Goal: Task Accomplishment & Management: Manage account settings

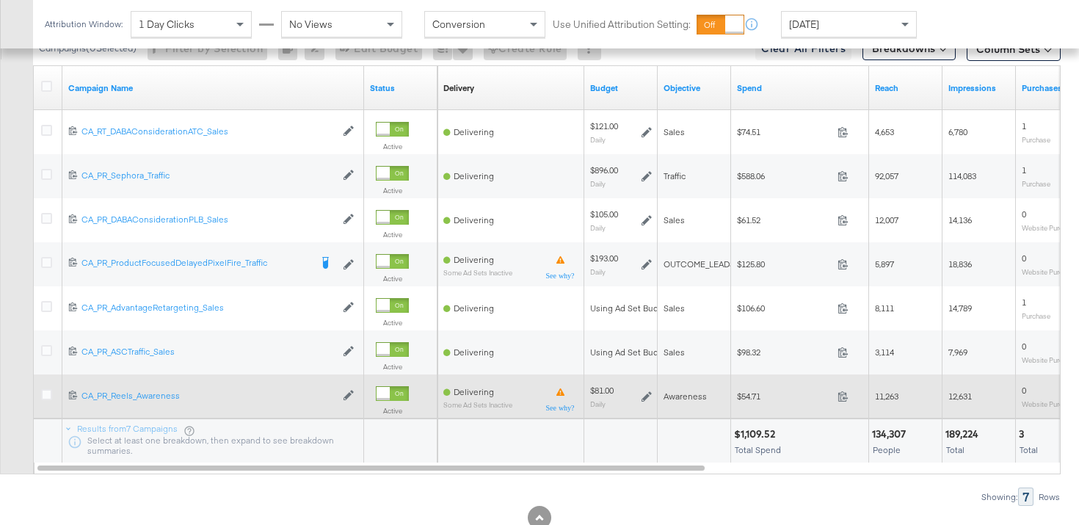
scroll to position [773, 0]
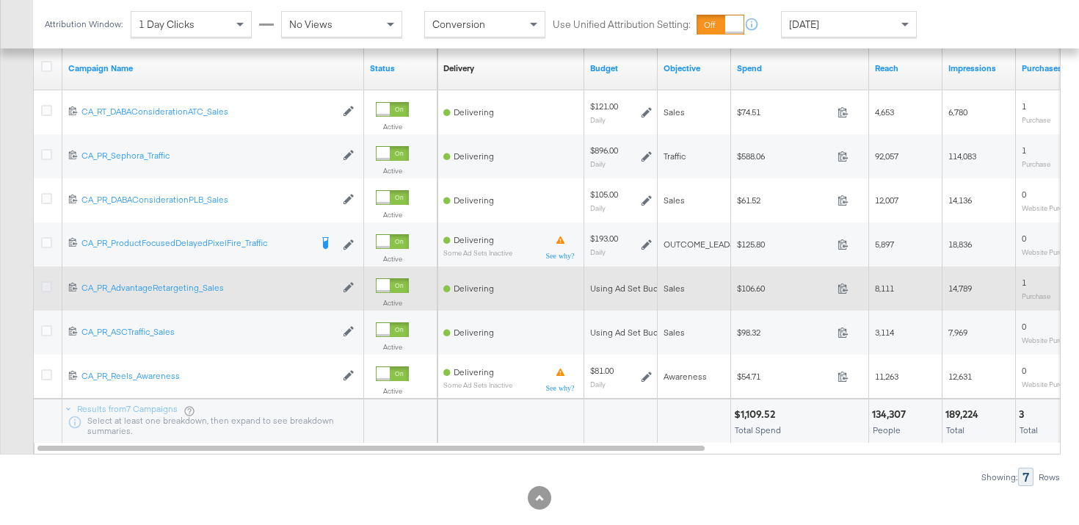
click at [46, 291] on icon at bounding box center [46, 286] width 11 height 11
click at [0, 0] on input "checkbox" at bounding box center [0, 0] width 0 height 0
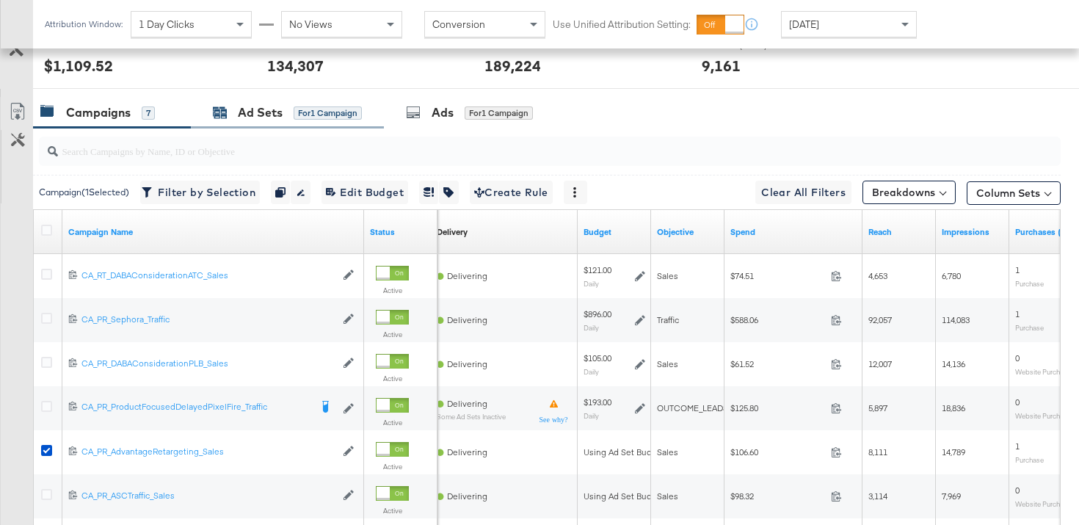
click at [238, 112] on div "Ad Sets" at bounding box center [260, 112] width 45 height 17
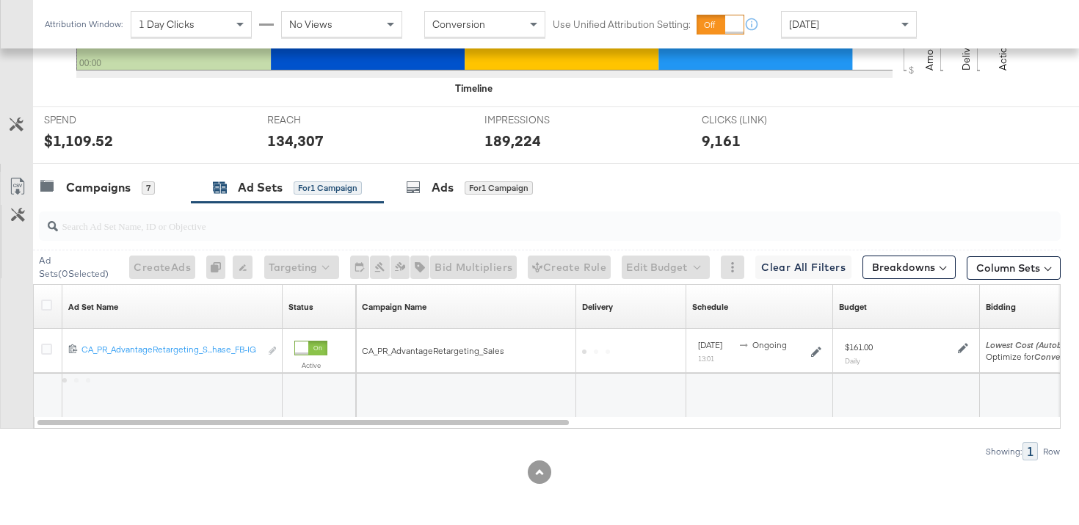
scroll to position [534, 0]
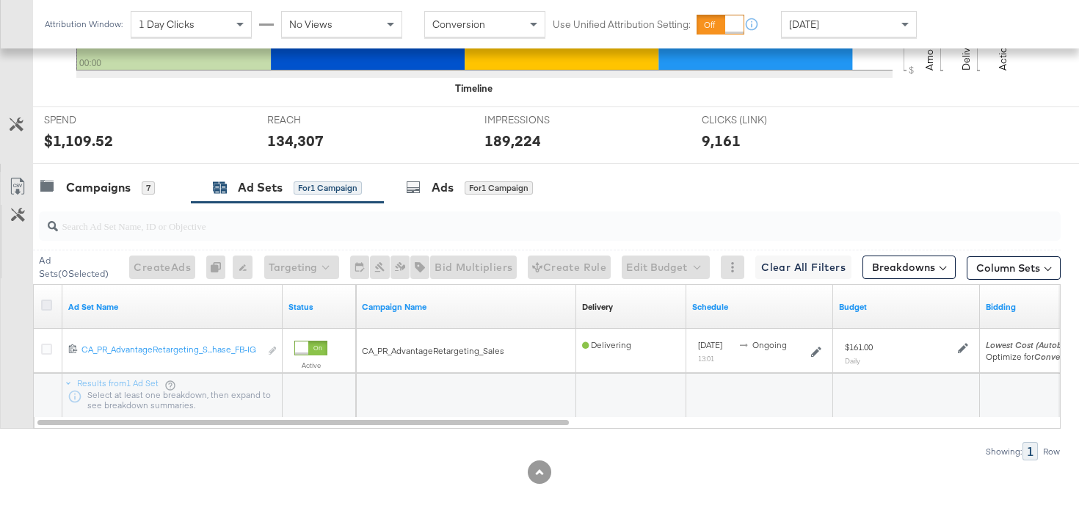
click at [48, 306] on icon at bounding box center [46, 305] width 11 height 11
click at [0, 0] on input "checkbox" at bounding box center [0, 0] width 0 height 0
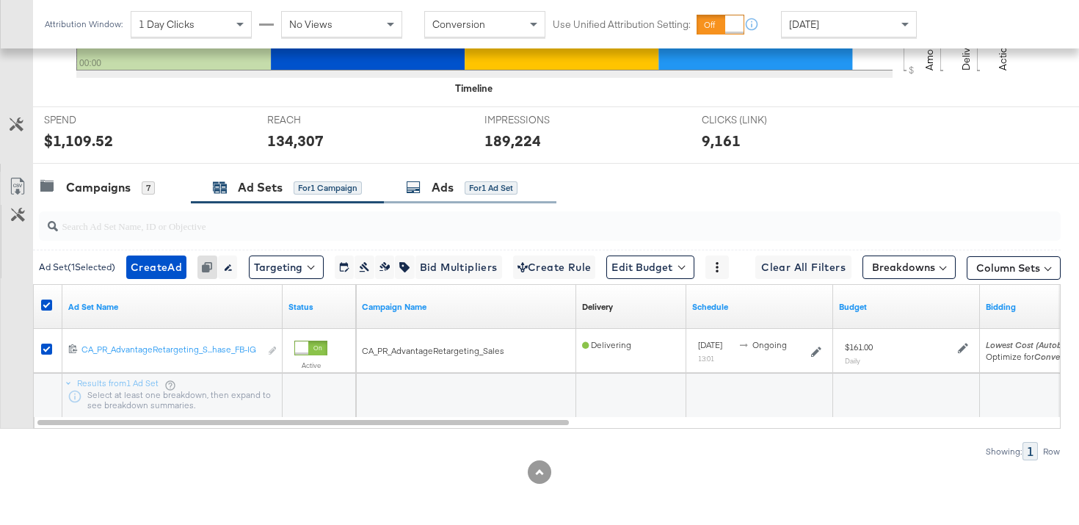
click at [474, 181] on div "for 1 Ad Set" at bounding box center [491, 188] width 53 height 14
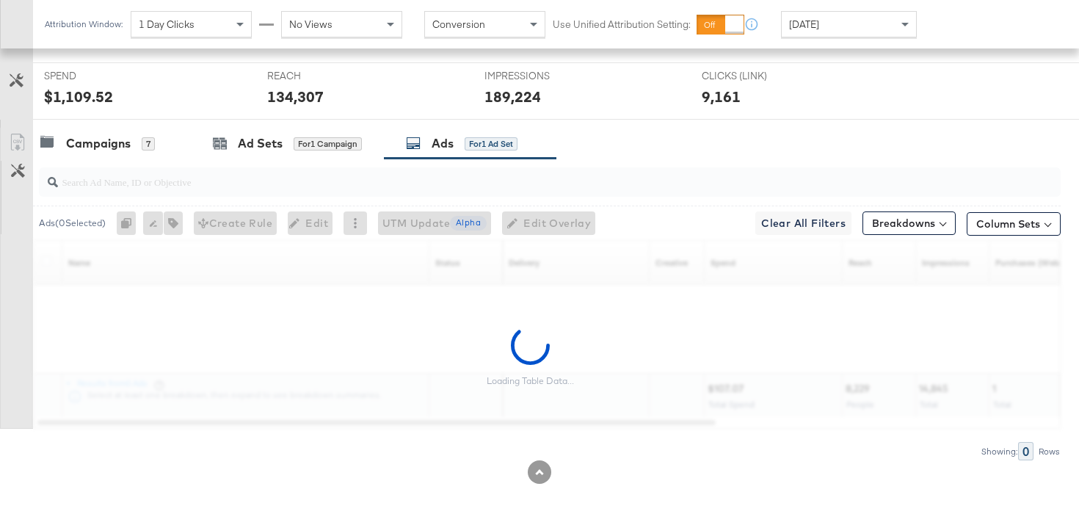
click at [98, 195] on div at bounding box center [550, 181] width 1022 height 29
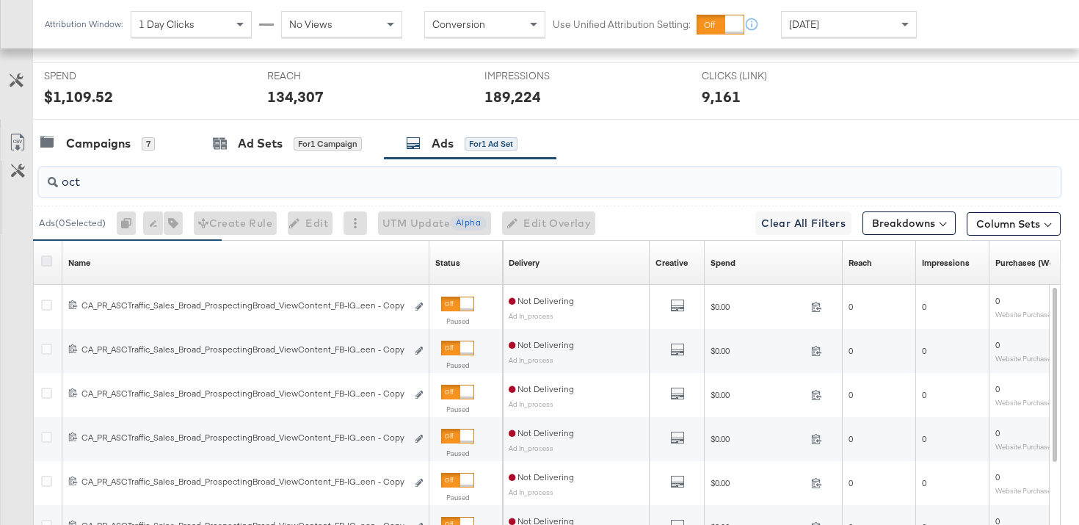
type input "oct"
click at [46, 262] on icon at bounding box center [46, 260] width 11 height 11
click at [0, 0] on input "checkbox" at bounding box center [0, 0] width 0 height 0
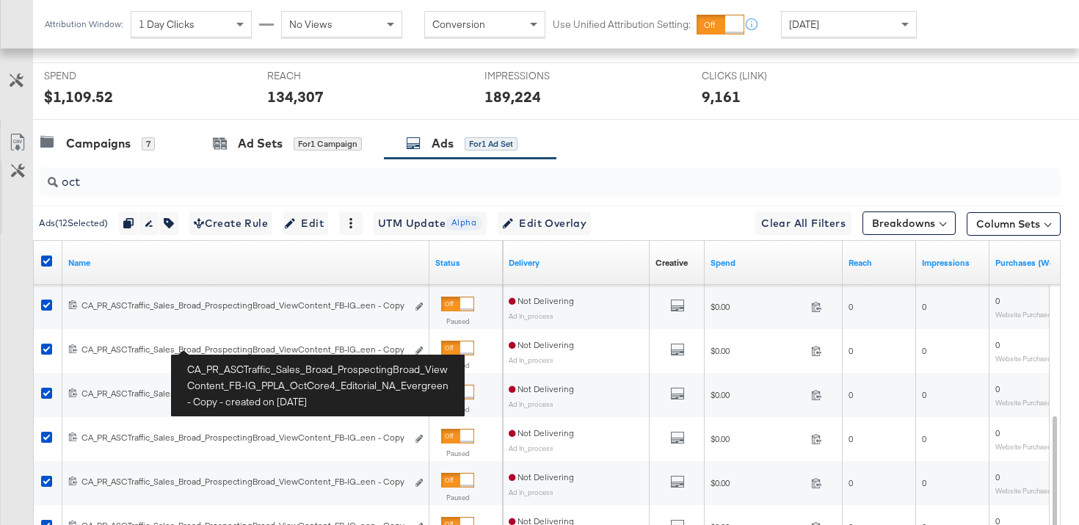
scroll to position [758, 0]
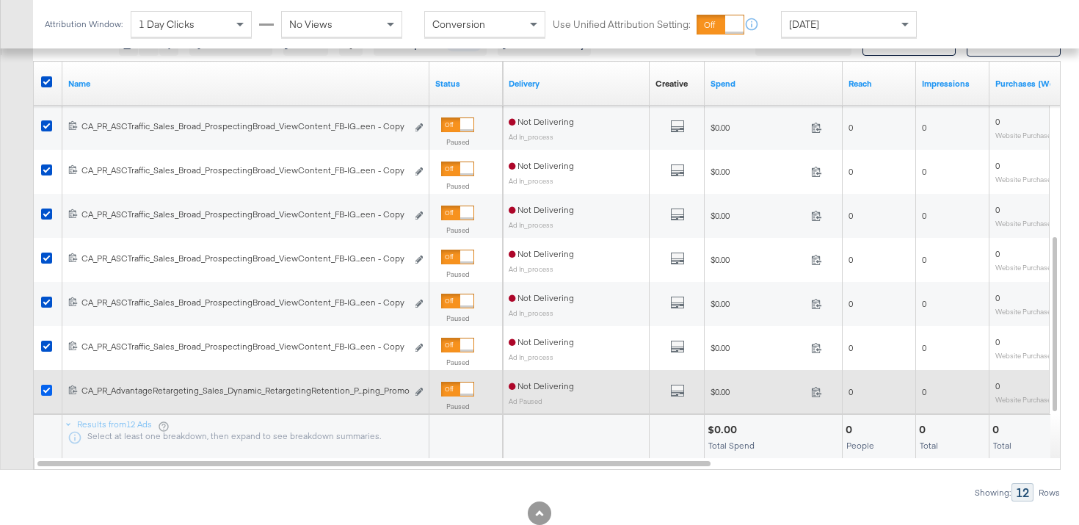
click at [46, 390] on icon at bounding box center [46, 390] width 11 height 11
click at [0, 0] on input "checkbox" at bounding box center [0, 0] width 0 height 0
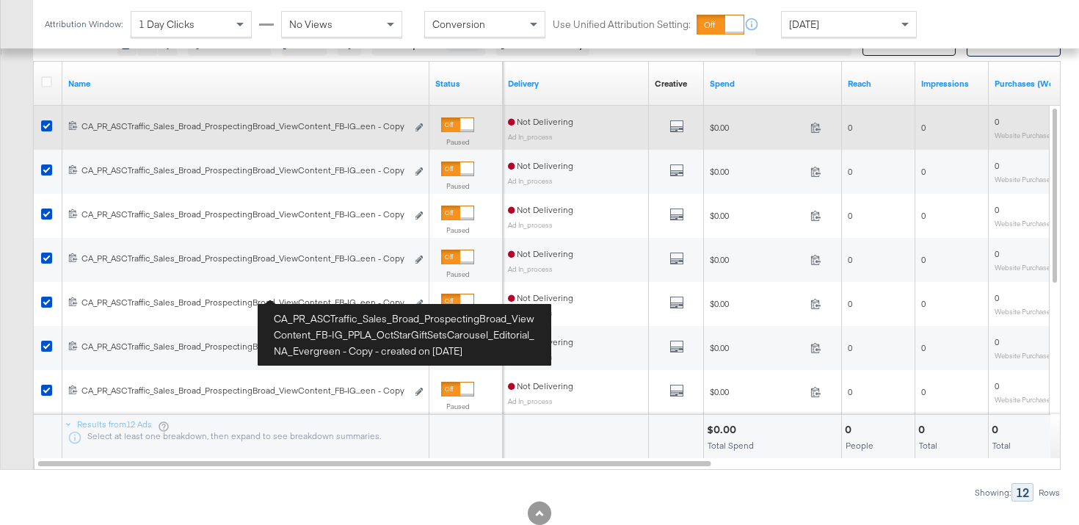
scroll to position [678, 0]
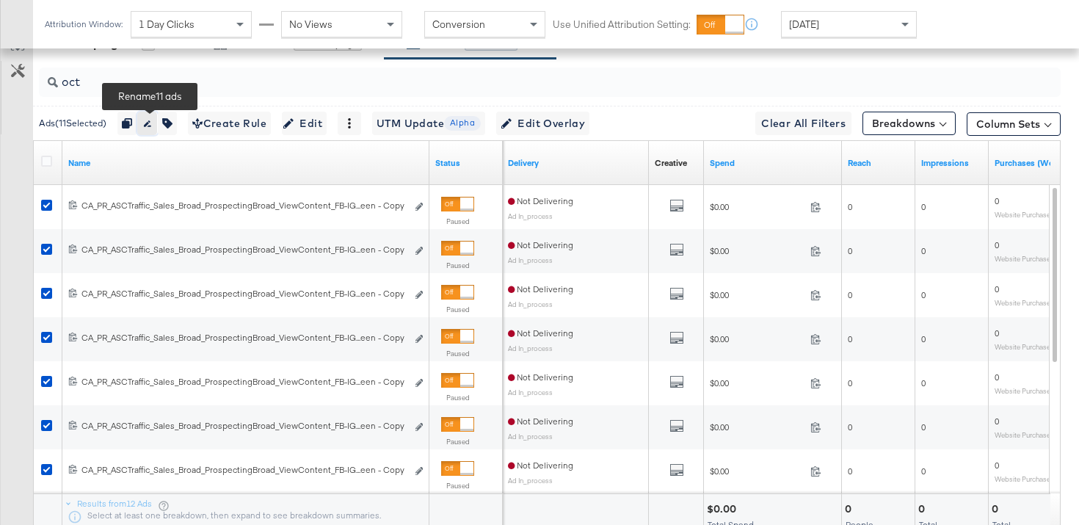
click at [146, 125] on button "button" at bounding box center [147, 123] width 20 height 23
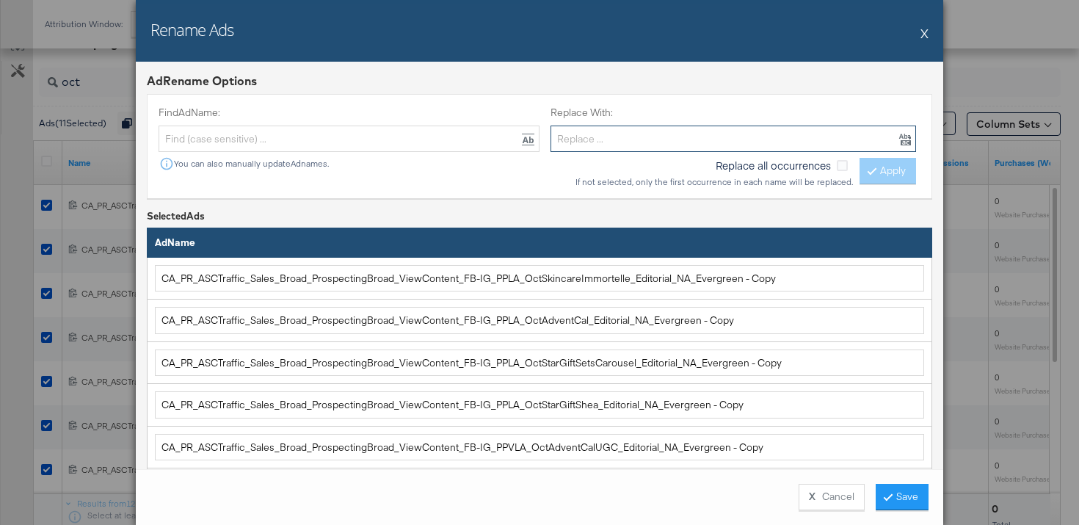
click at [603, 139] on input "text" at bounding box center [734, 139] width 366 height 27
paste input "CA_PR_AdvantageRetargeting_Sales_Dynamic_RetargetingRetention_Purchase_FB-IG"
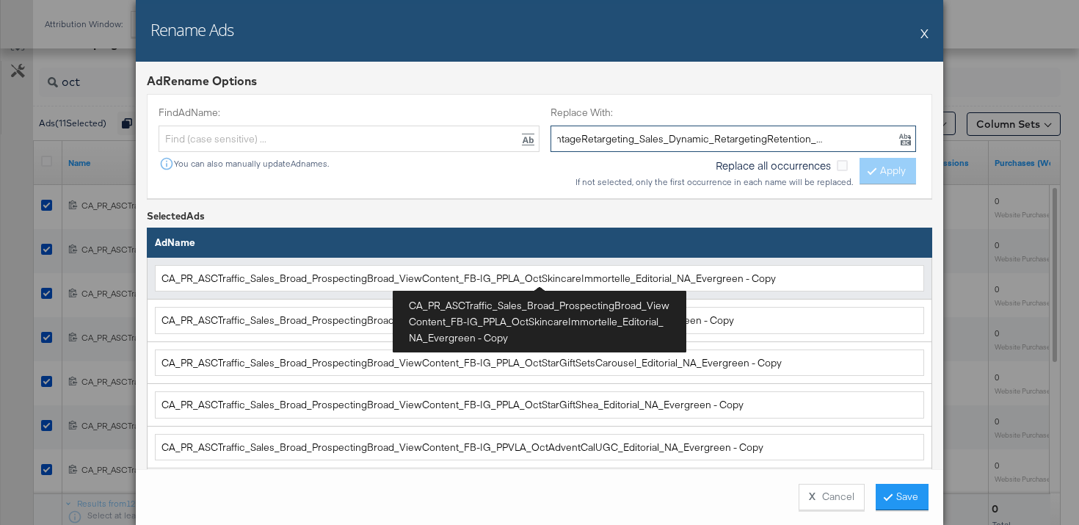
type input "CA_PR_AdvantageRetargeting_Sales_Dynamic_RetargetingRetention_Purchase_FB-IG"
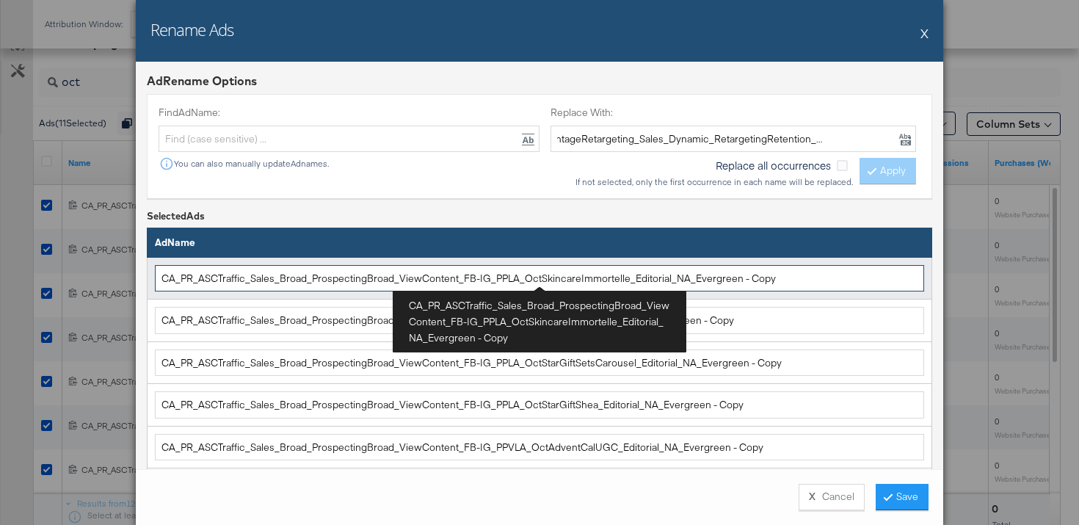
click at [587, 269] on input "CA_PR_ASCTraffic_Sales_Broad_ProspectingBroad_ViewContent_FB-IG_PPLA_OctSkincar…" at bounding box center [539, 278] width 769 height 27
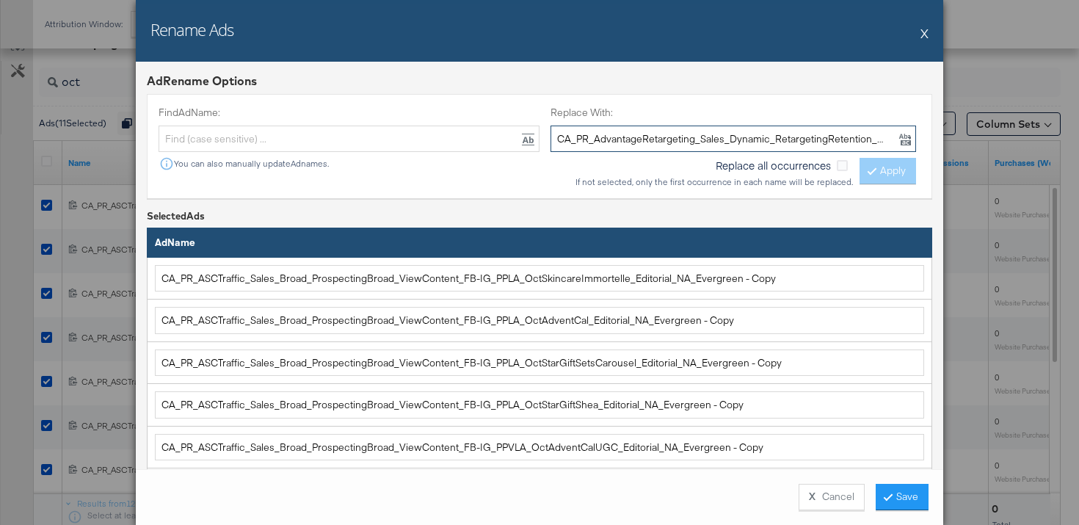
click at [584, 142] on input "CA_PR_AdvantageRetargeting_Sales_Dynamic_RetargetingRetention_Purchase_FB-IG" at bounding box center [734, 139] width 366 height 27
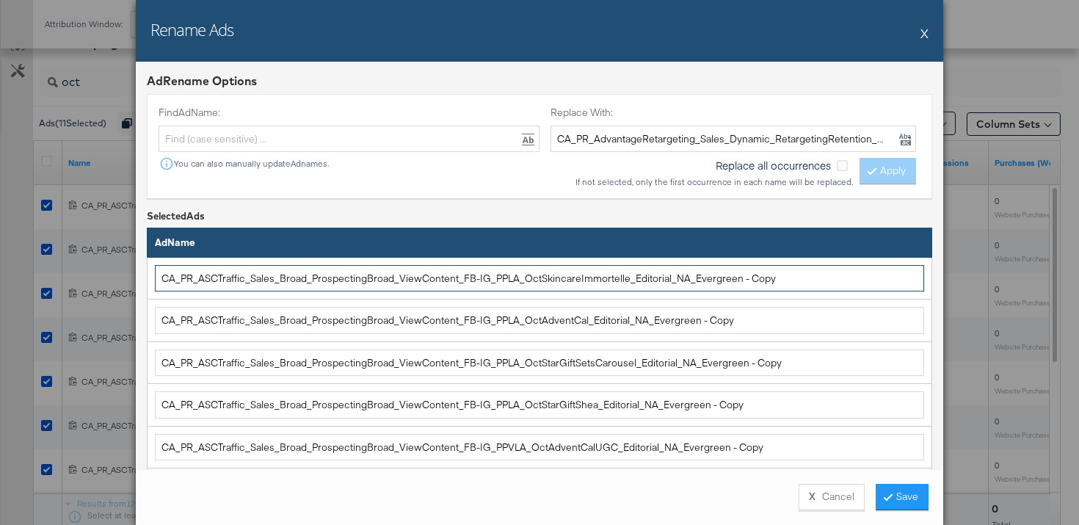
drag, startPoint x: 486, startPoint y: 278, endPoint x: 203, endPoint y: 255, distance: 284.3
click at [203, 255] on table "Ad Name CA_PR_ASCTraffic_Sales_Broad_ProspectingBroad_ViewContent_FB-IG_PPLA_Oc…" at bounding box center [540, 475] width 786 height 495
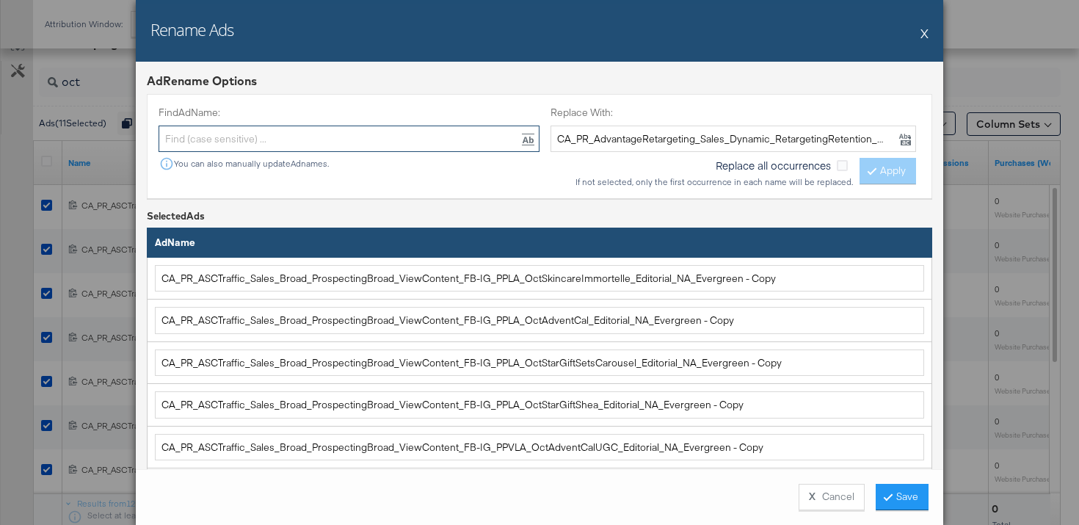
click at [220, 142] on input "text" at bounding box center [349, 139] width 381 height 27
paste input "CA_PR_ASCTraffic_Sales_Broad_ProspectingBroad_ViewContent_FB-IG"
type input "CA_PR_ASCTraffic_Sales_Broad_ProspectingBroad_ViewContent_FB-IG"
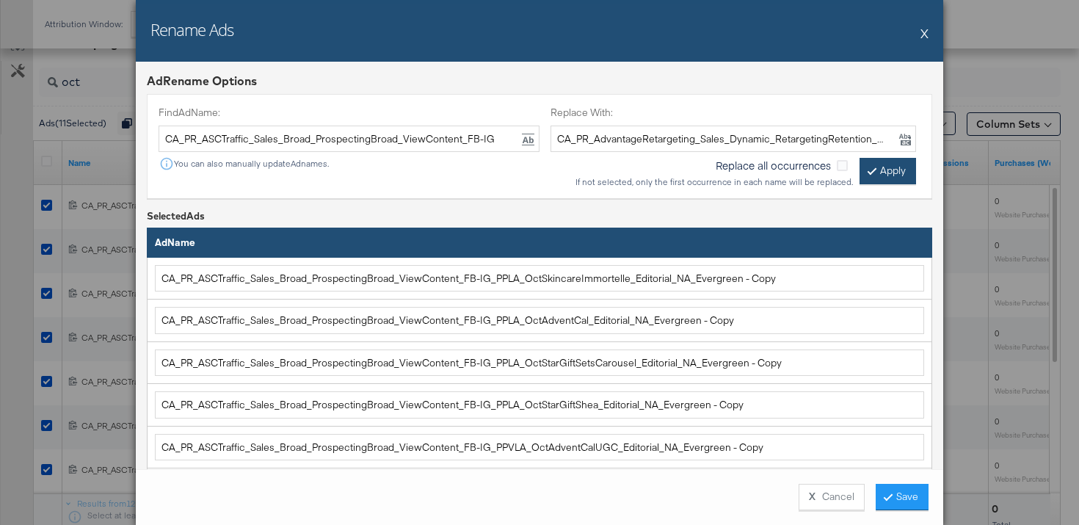
click at [902, 173] on button "Apply" at bounding box center [888, 171] width 57 height 26
type input "CA_PR_AdvantageRetargeting_Sales_Dynamic_RetargetingRetention_Purchase_FB-IG_PP…"
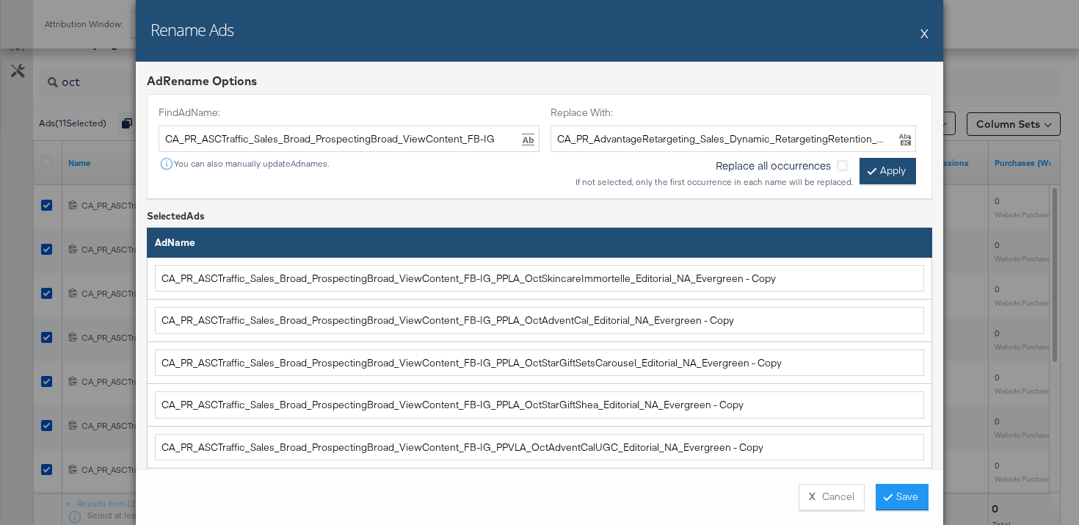
type input "CA_PR_AdvantageRetargeting_Sales_Dynamic_RetargetingRetention_Purchase_FB-IG_PP…"
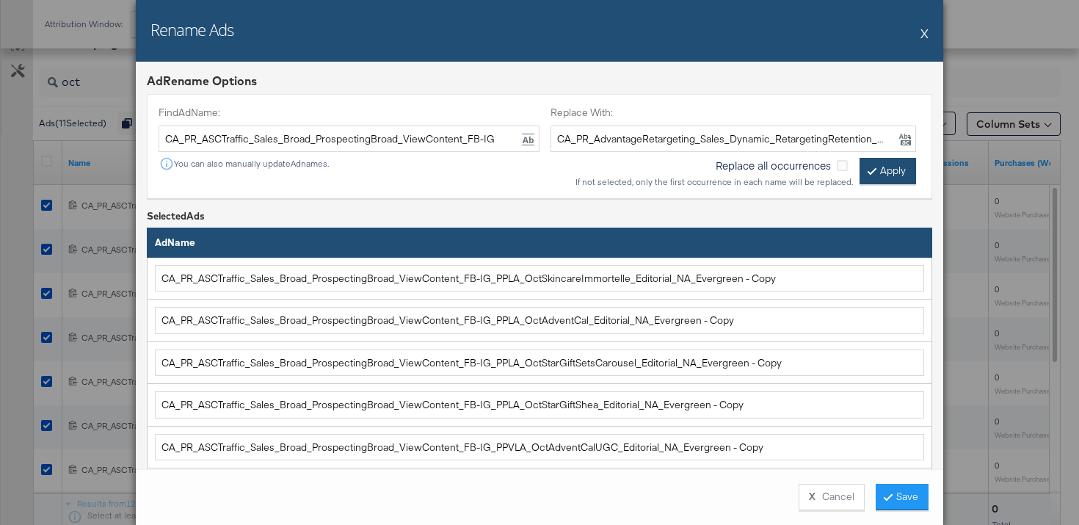
type input "CA_PR_AdvantageRetargeting_Sales_Dynamic_RetargetingRetention_Purchase_FB-IG_PP…"
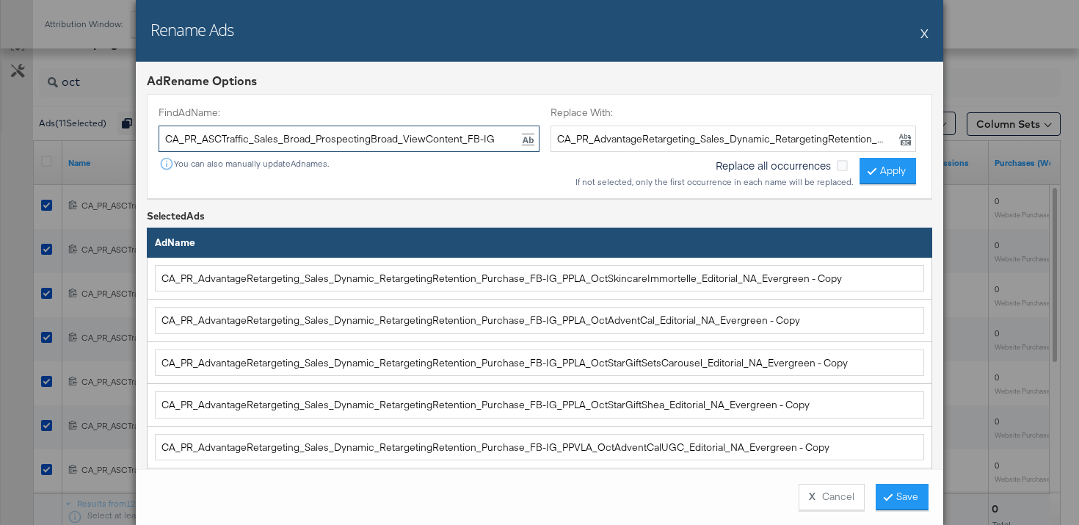
click at [420, 137] on input "CA_PR_ASCTraffic_Sales_Broad_ProspectingBroad_ViewContent_FB-IG" at bounding box center [349, 139] width 381 height 27
type input "- Copy"
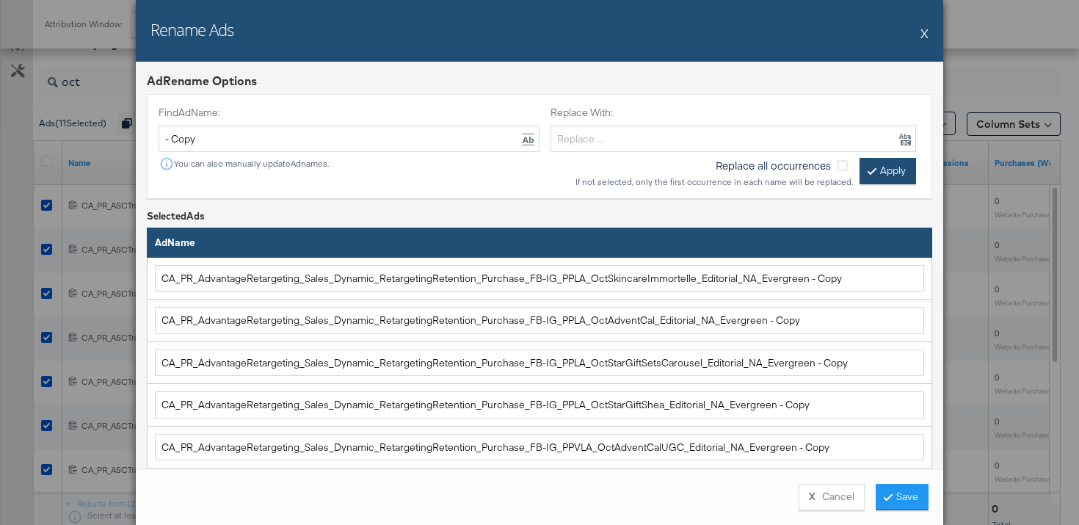
click at [888, 166] on button "Apply" at bounding box center [888, 171] width 57 height 26
type input "CA_PR_AdvantageRetargeting_Sales_Dynamic_RetargetingRetention_Purchase_FB-IG_PP…"
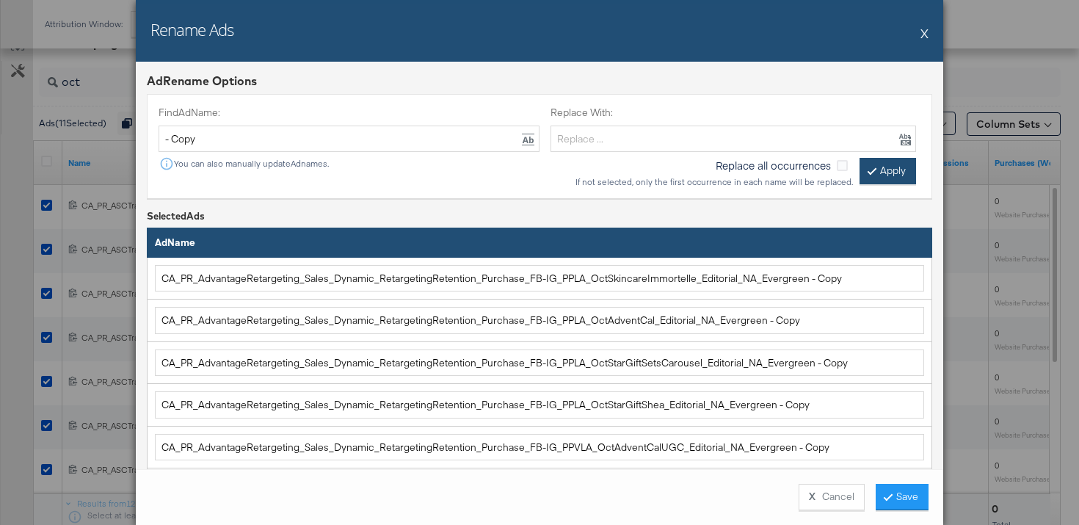
type input "CA_PR_AdvantageRetargeting_Sales_Dynamic_RetargetingRetention_Purchase_FB-IG_PP…"
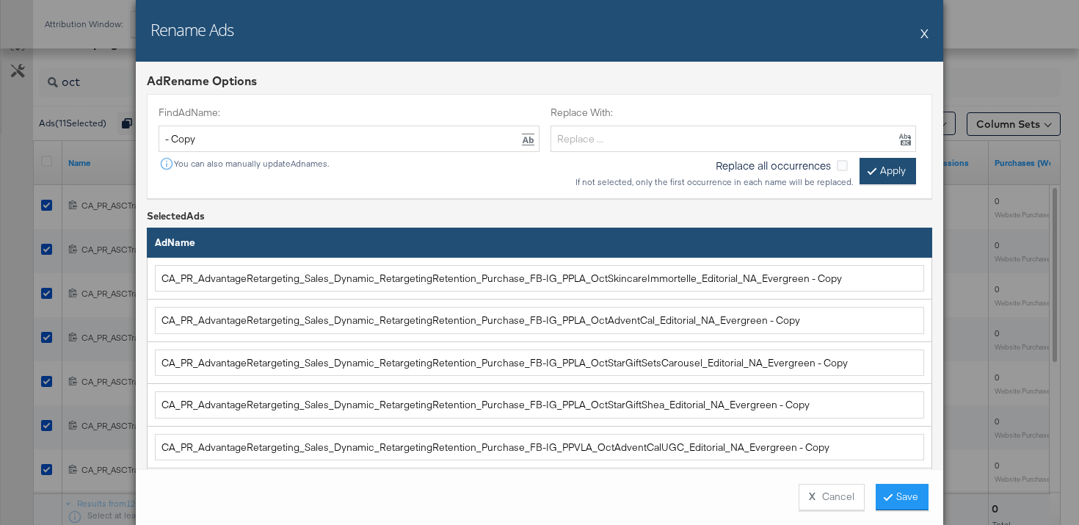
type input "CA_PR_AdvantageRetargeting_Sales_Dynamic_RetargetingRetention_Purchase_FB-IG_PP…"
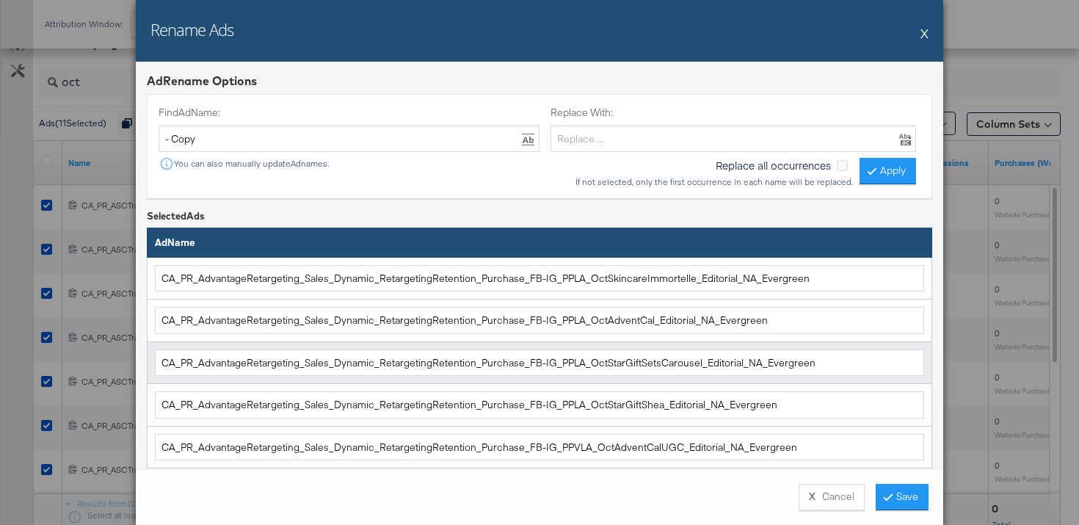
scroll to position [380, 0]
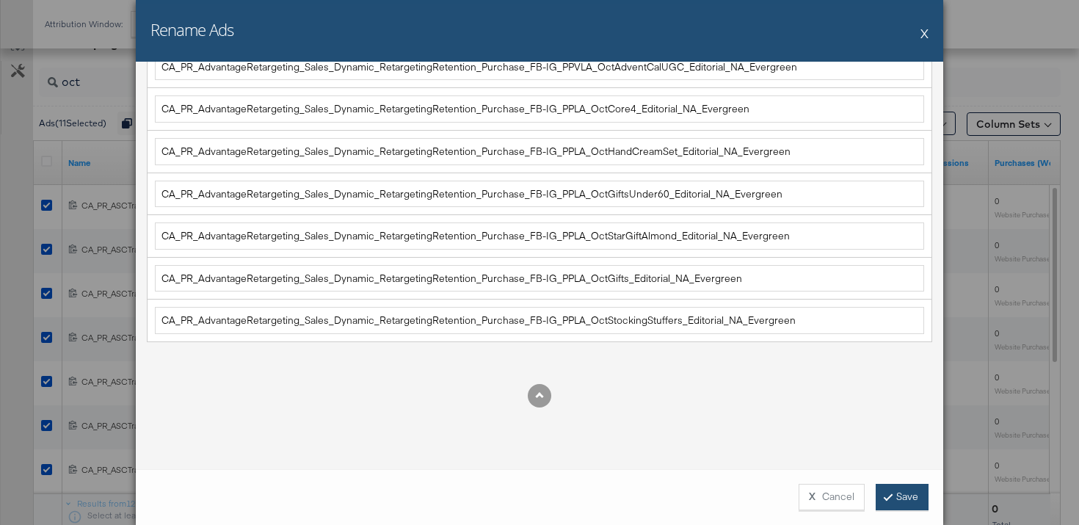
click at [910, 504] on button "Save" at bounding box center [902, 497] width 53 height 26
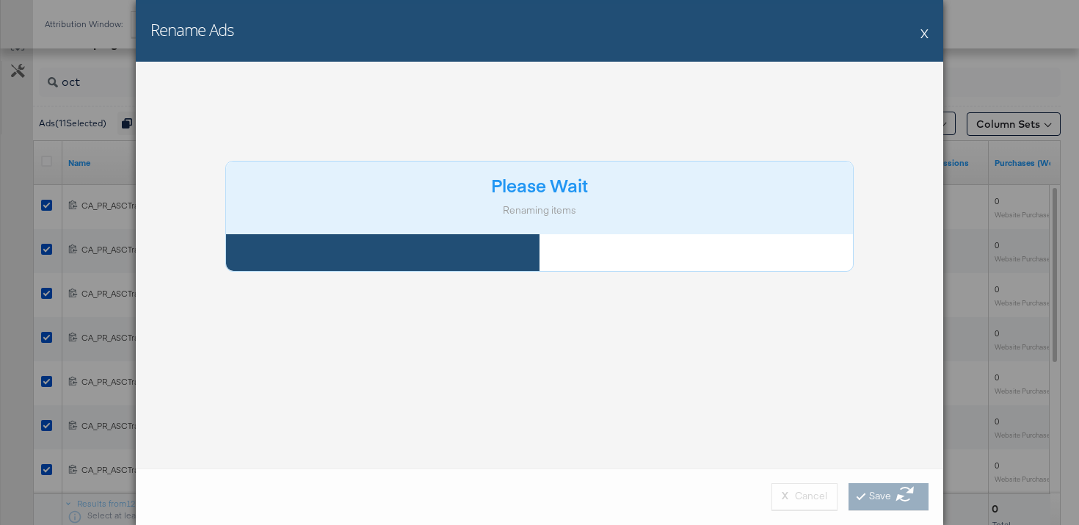
scroll to position [0, 0]
